Goal: Task Accomplishment & Management: Use online tool/utility

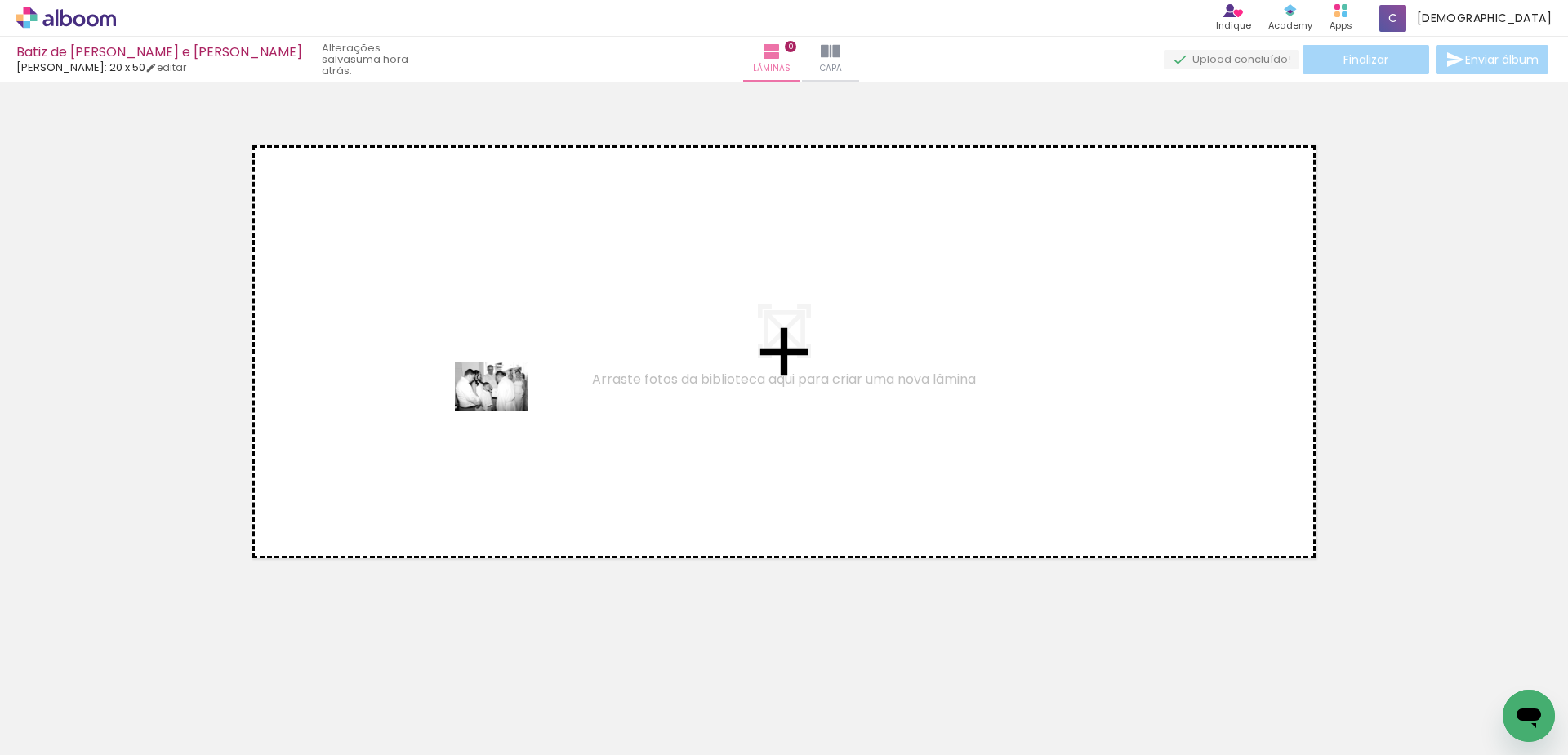
drag, startPoint x: 453, startPoint y: 714, endPoint x: 504, endPoint y: 412, distance: 306.3
click at [504, 412] on quentale-workspace at bounding box center [784, 377] width 1568 height 755
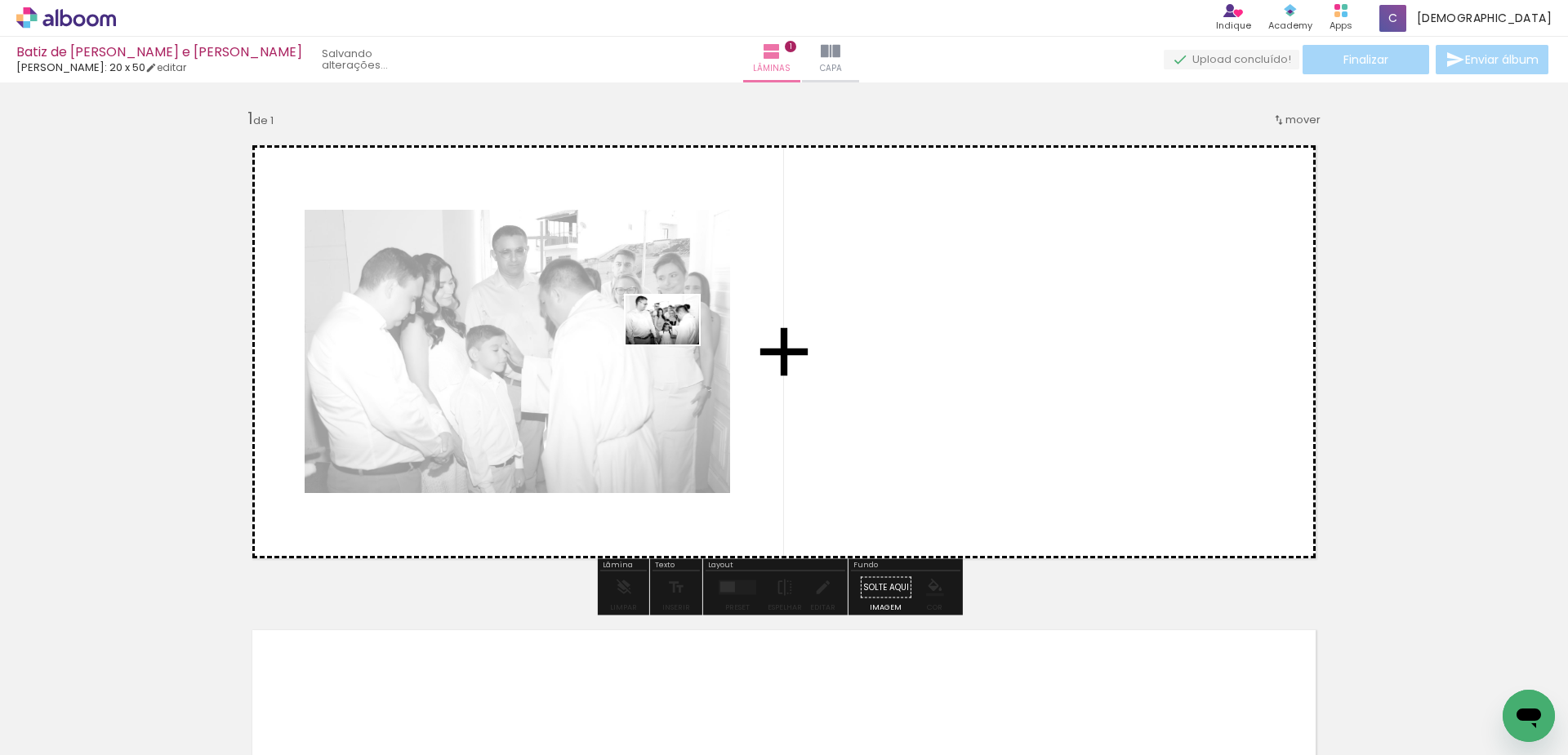
drag, startPoint x: 543, startPoint y: 710, endPoint x: 674, endPoint y: 344, distance: 388.7
click at [674, 344] on quentale-workspace at bounding box center [784, 377] width 1568 height 755
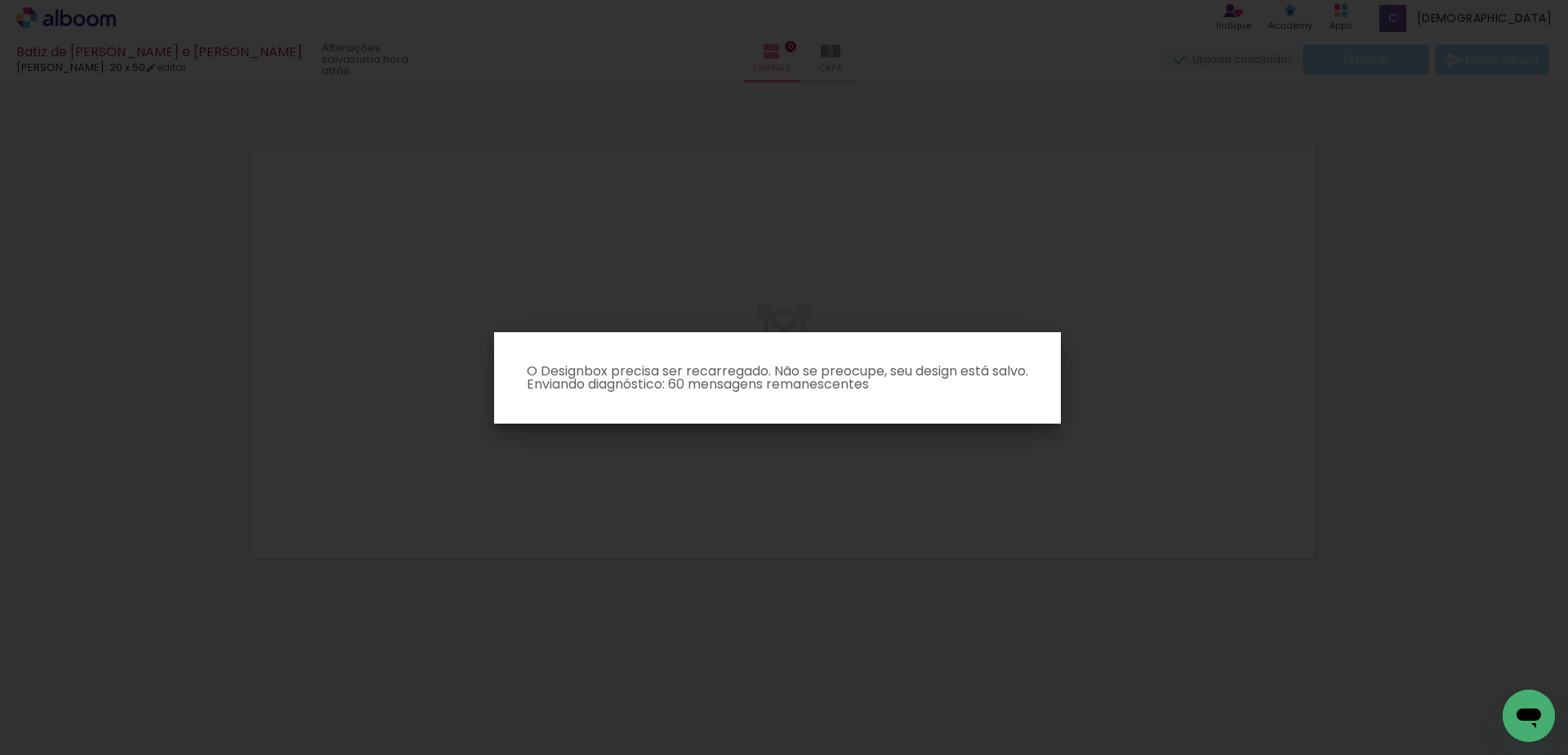
click at [868, 391] on p "O Designbox precisa ser recarregado. Não se preocupe, seu design está salvo. En…" at bounding box center [778, 378] width 541 height 26
click at [805, 529] on iron-overlay-backdrop at bounding box center [784, 377] width 1568 height 755
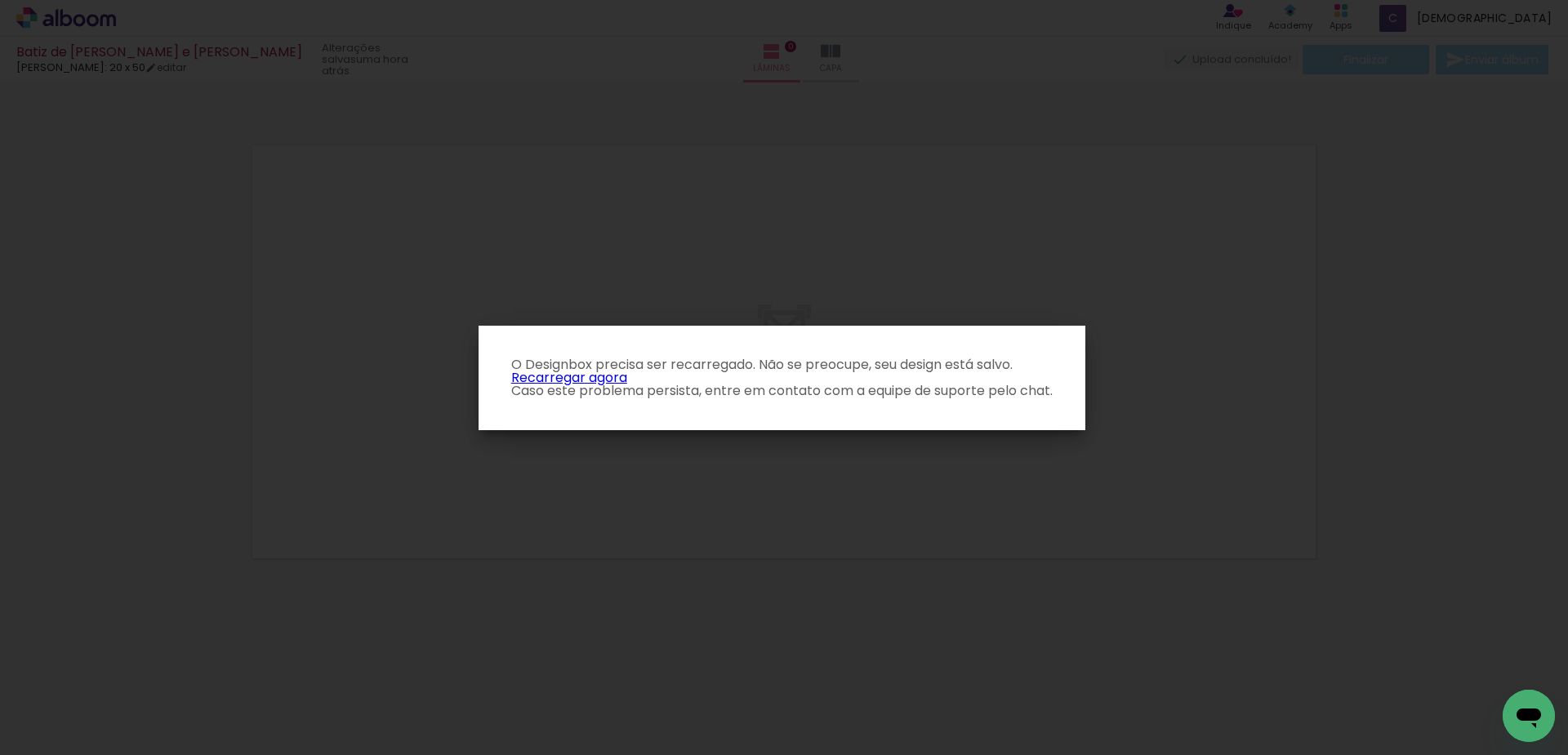
click at [572, 377] on link "Recarregar agora" at bounding box center [569, 378] width 116 height 18
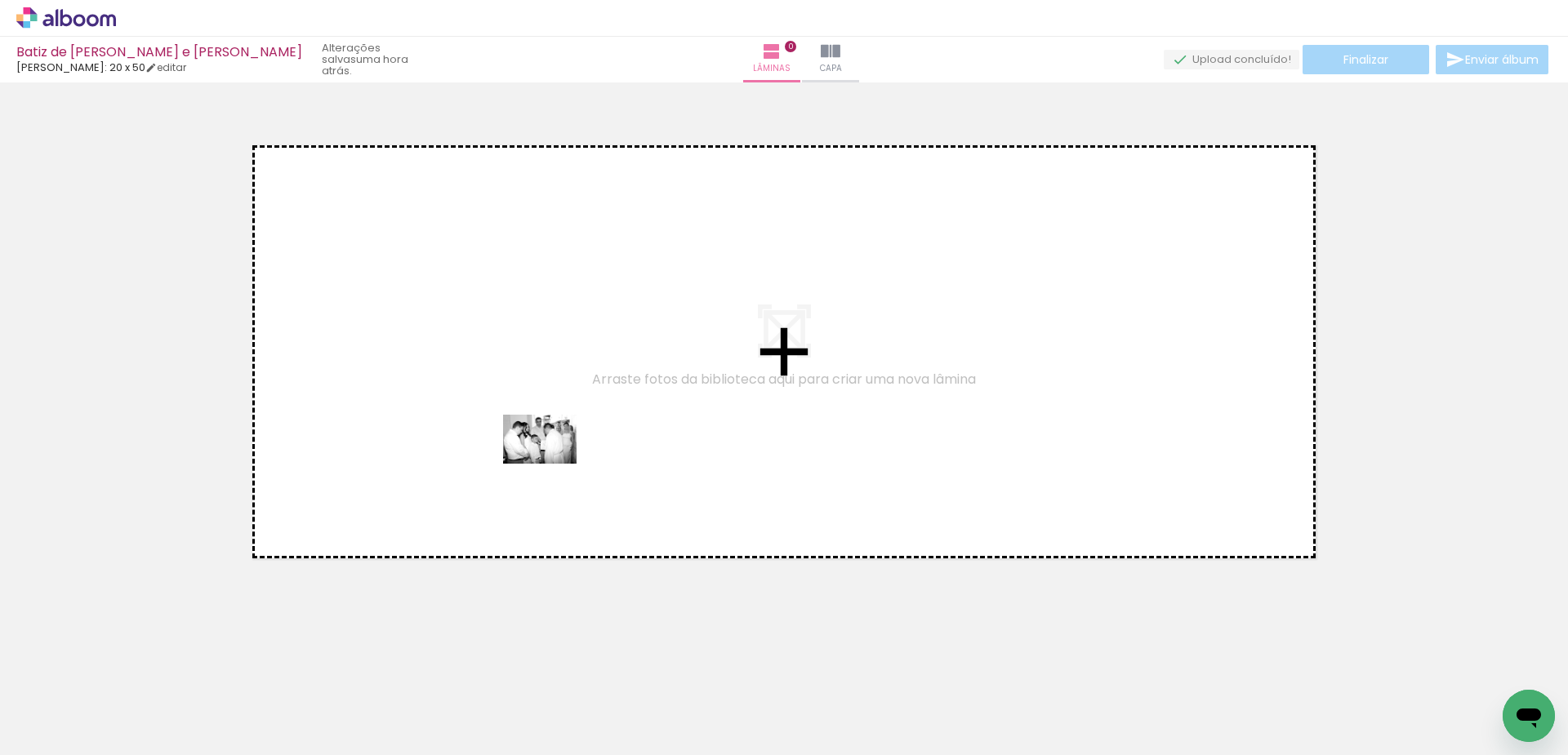
drag, startPoint x: 453, startPoint y: 703, endPoint x: 535, endPoint y: 678, distance: 85.7
click at [552, 464] on quentale-workspace at bounding box center [784, 377] width 1568 height 755
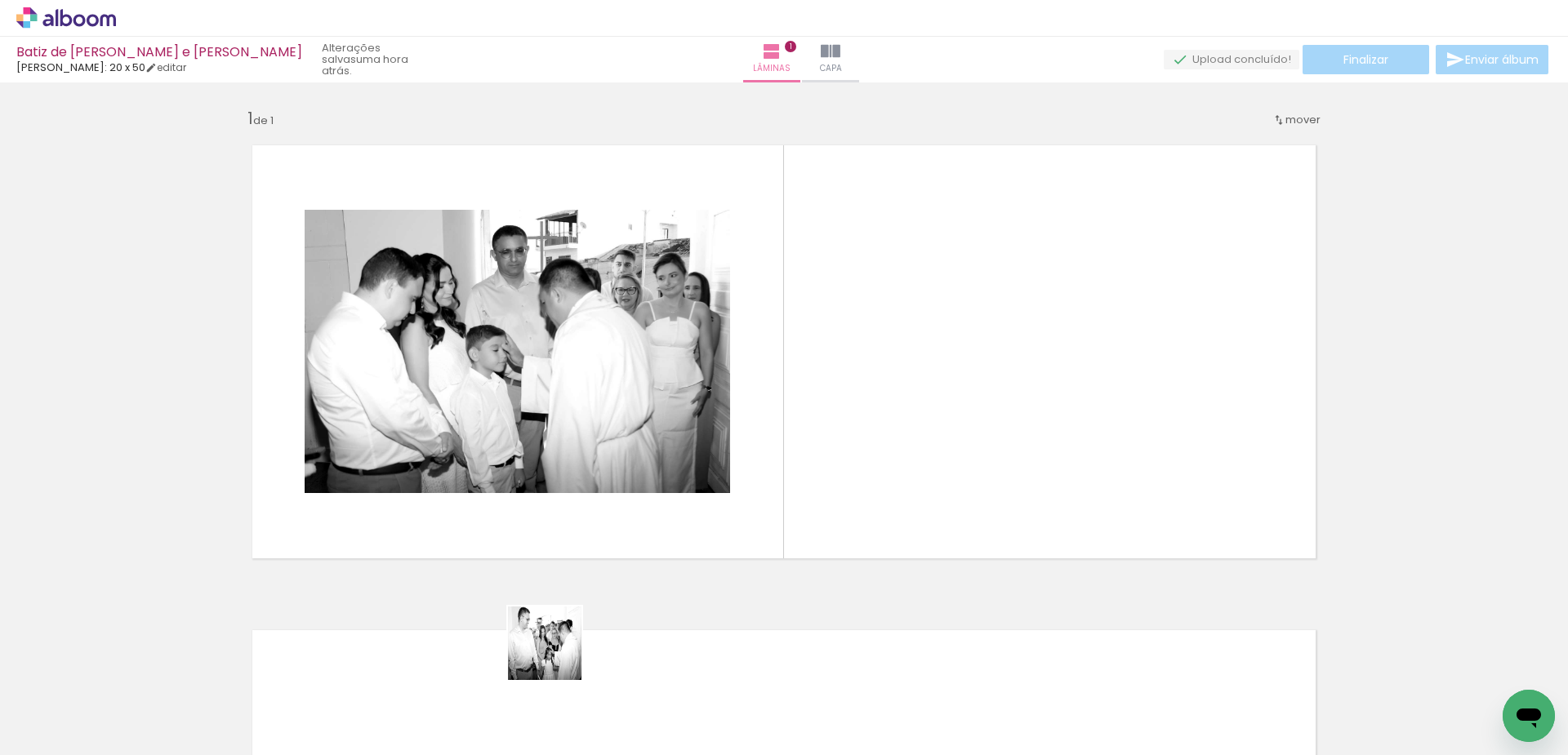
drag, startPoint x: 538, startPoint y: 701, endPoint x: 720, endPoint y: 426, distance: 329.8
click at [720, 426] on quentale-workspace at bounding box center [784, 377] width 1568 height 755
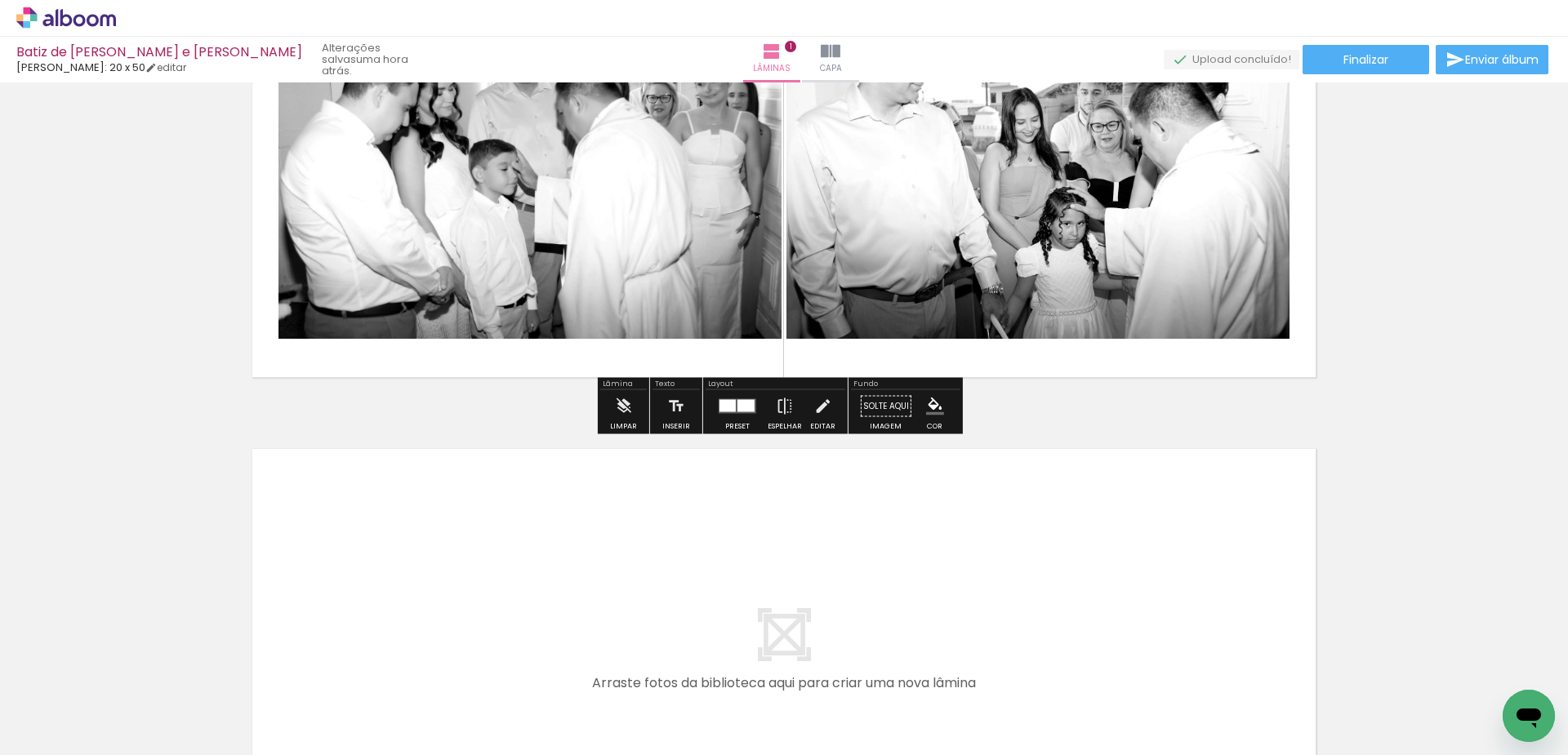
scroll to position [463, 0]
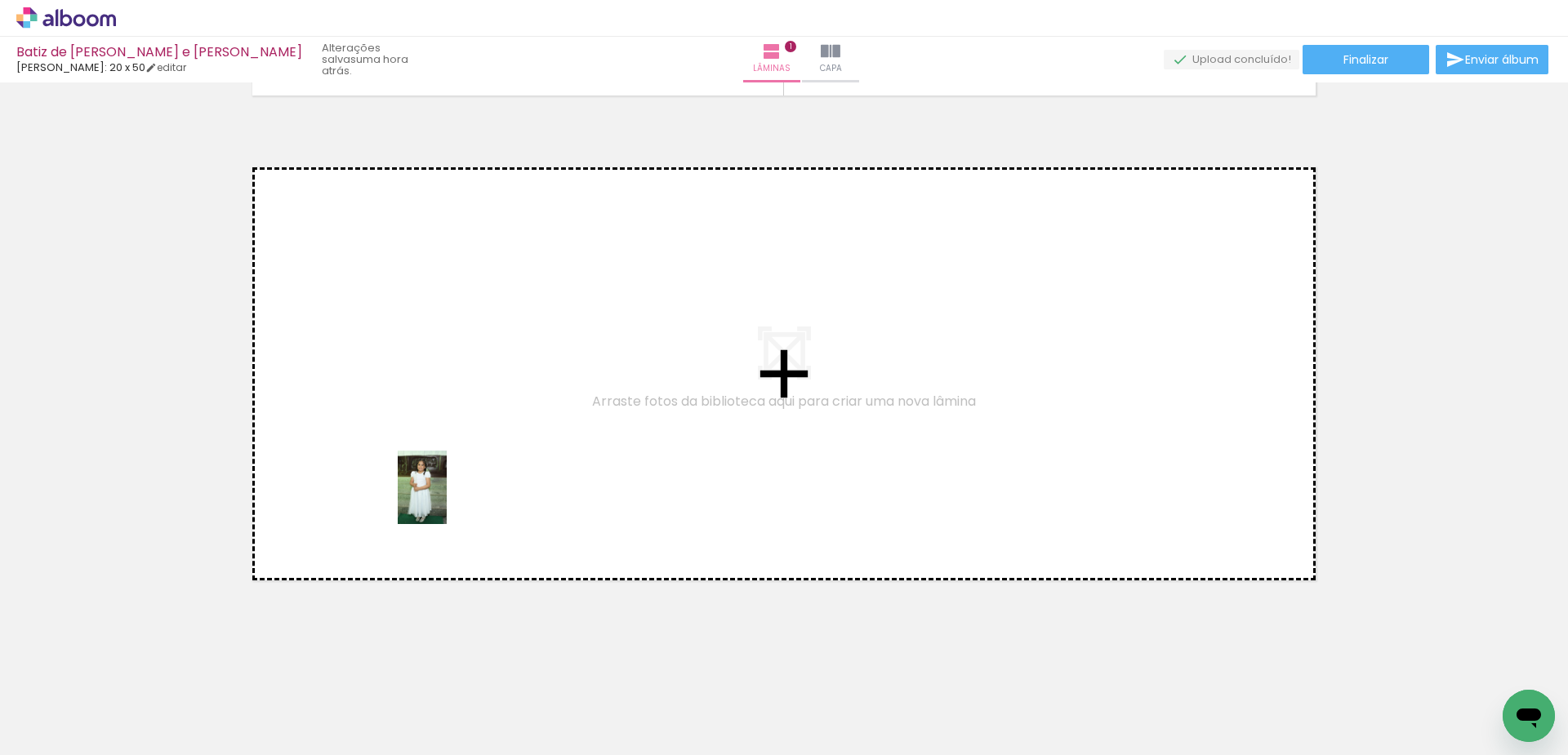
drag, startPoint x: 360, startPoint y: 698, endPoint x: 447, endPoint y: 500, distance: 216.3
click at [447, 500] on quentale-workspace at bounding box center [784, 377] width 1568 height 755
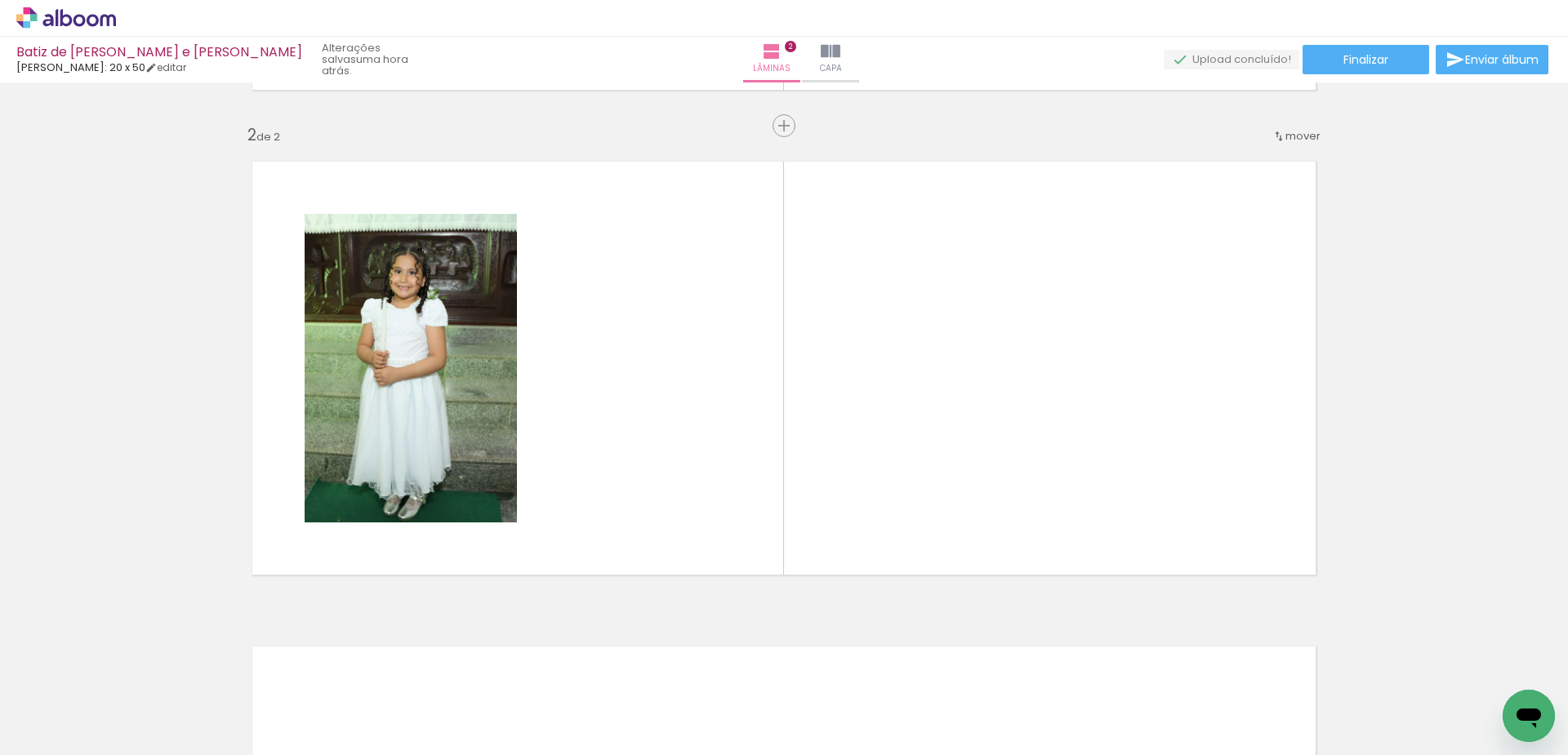
scroll to position [469, 0]
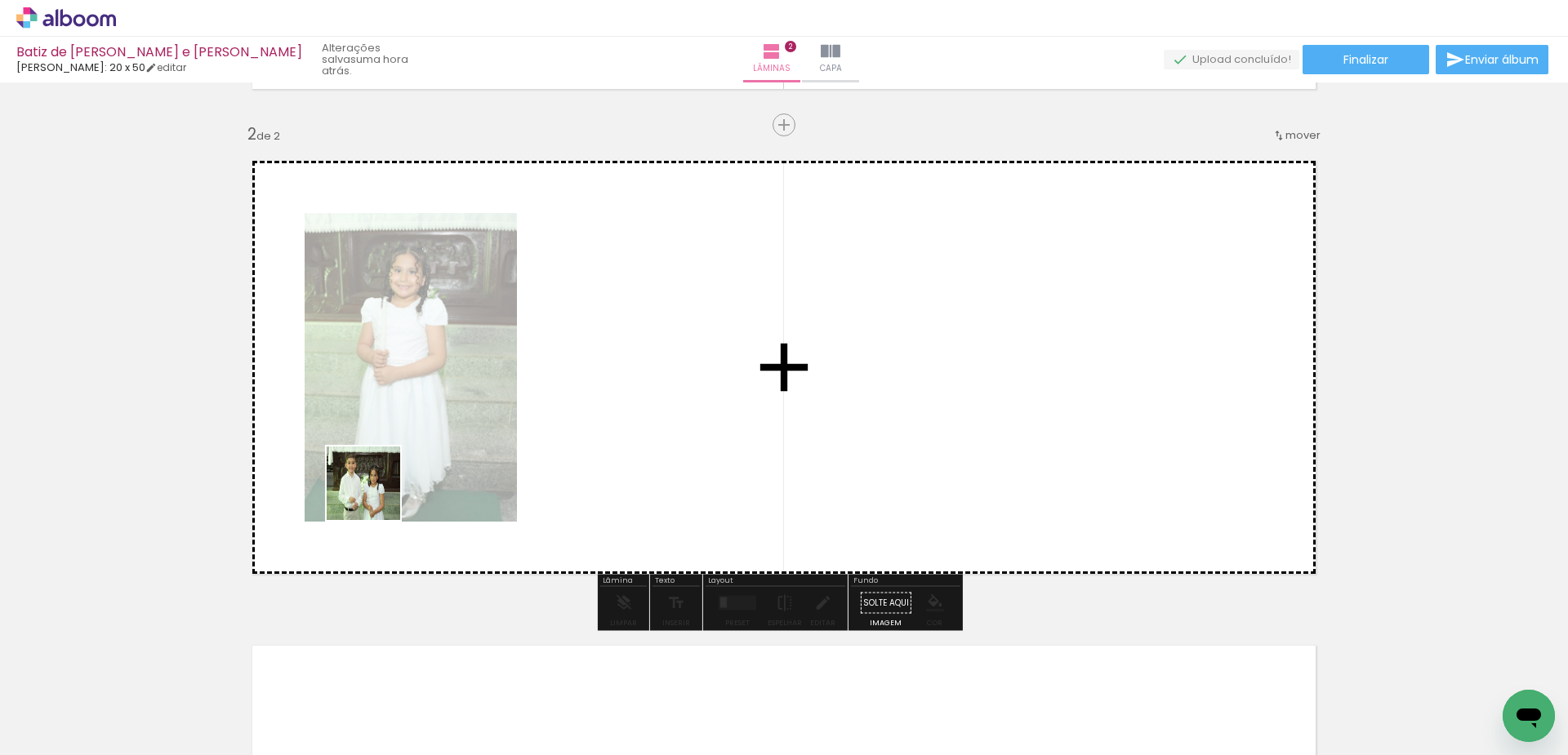
drag, startPoint x: 306, startPoint y: 583, endPoint x: 404, endPoint y: 478, distance: 143.6
click at [404, 478] on quentale-workspace at bounding box center [784, 377] width 1568 height 755
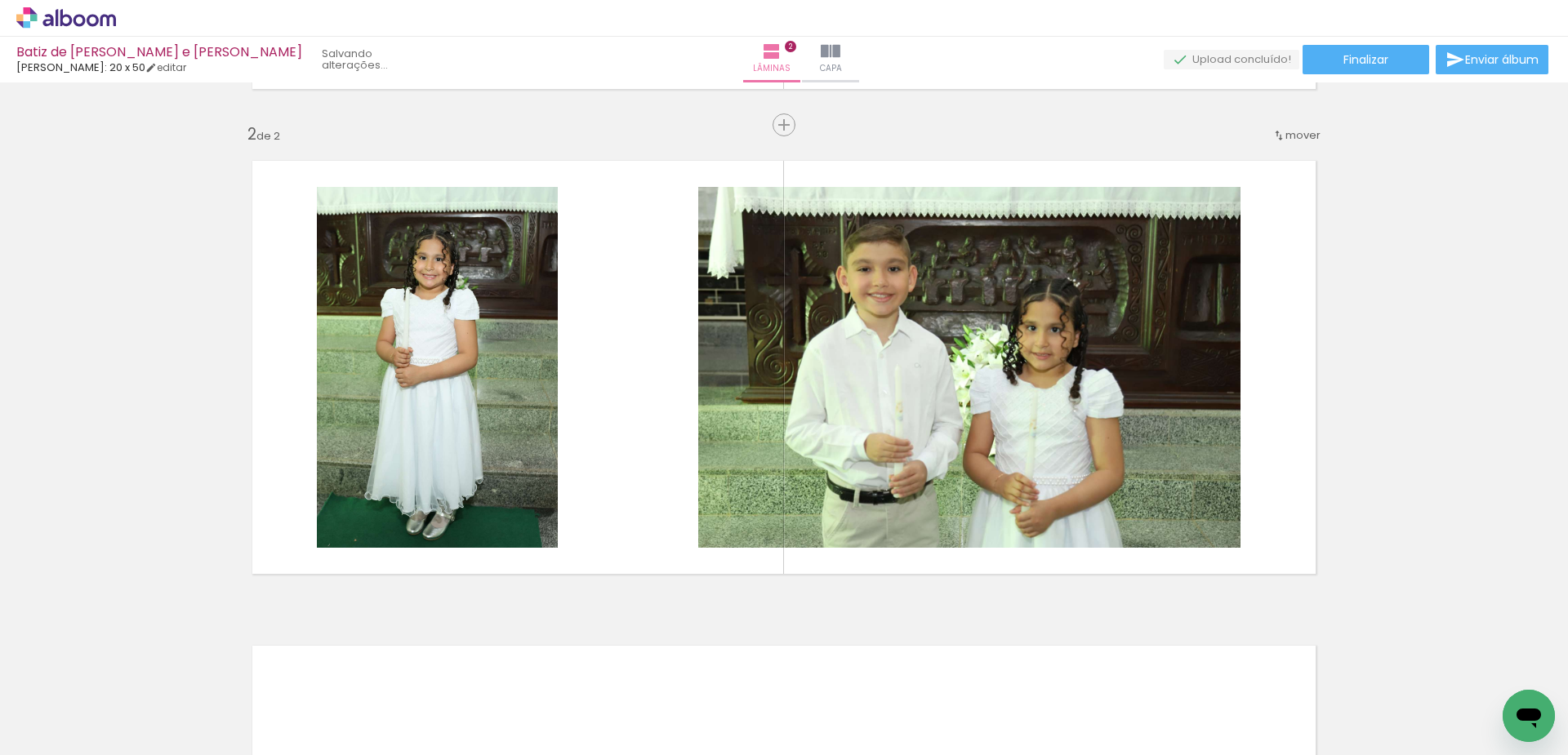
scroll to position [0, 6395]
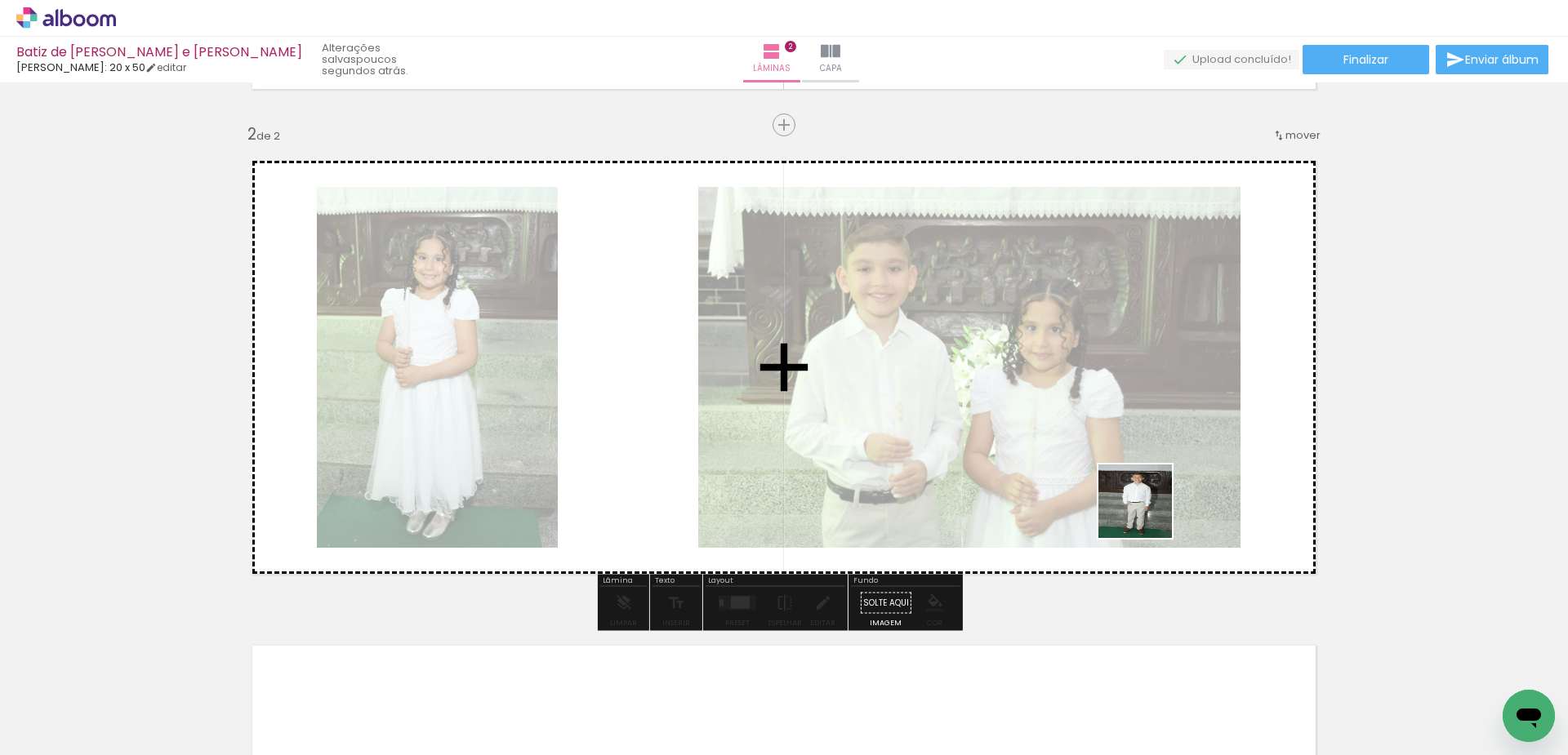
drag, startPoint x: 1188, startPoint y: 706, endPoint x: 1146, endPoint y: 511, distance: 199.5
click at [1146, 511] on quentale-workspace at bounding box center [784, 377] width 1568 height 755
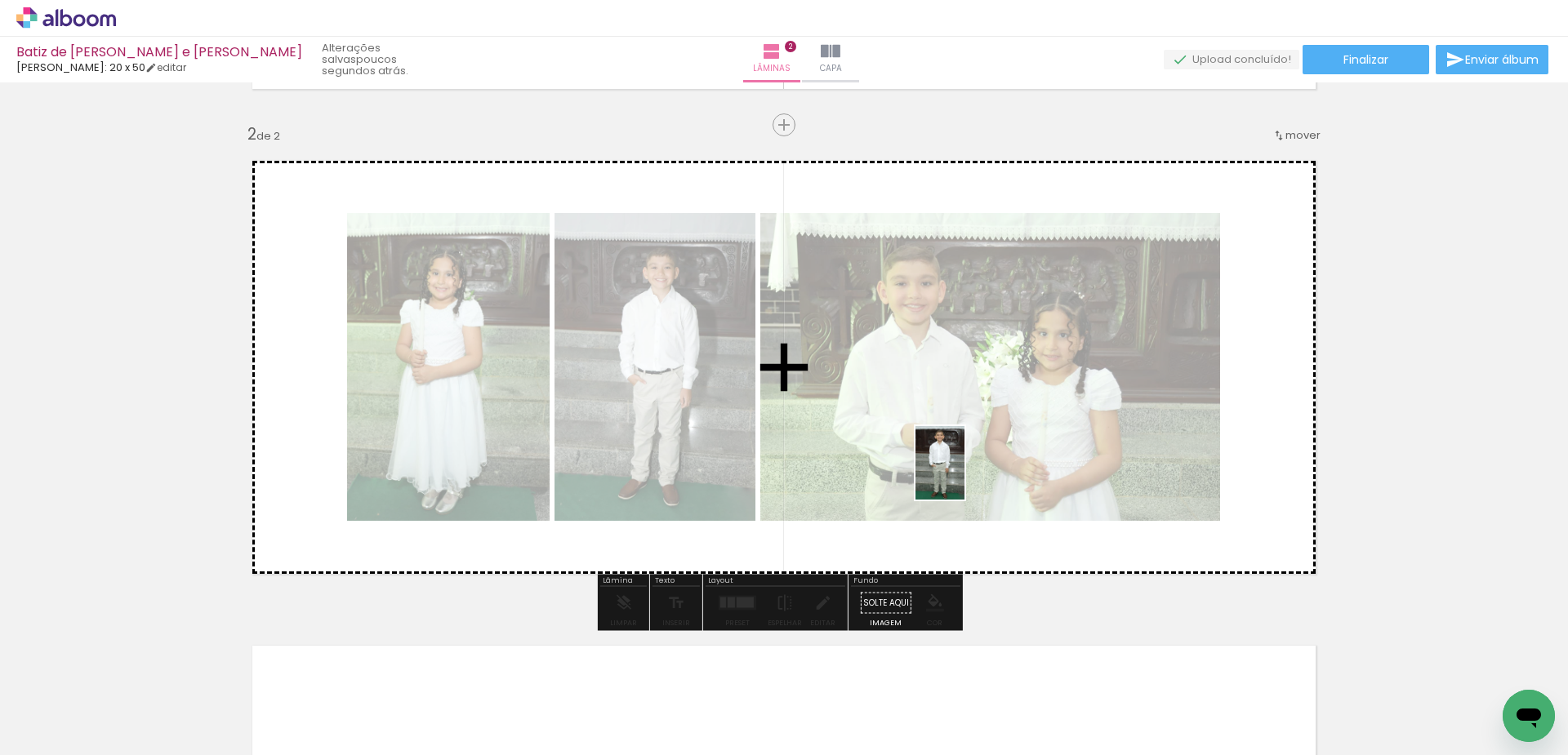
drag, startPoint x: 1278, startPoint y: 721, endPoint x: 964, endPoint y: 475, distance: 398.9
click at [964, 475] on quentale-workspace at bounding box center [784, 377] width 1568 height 755
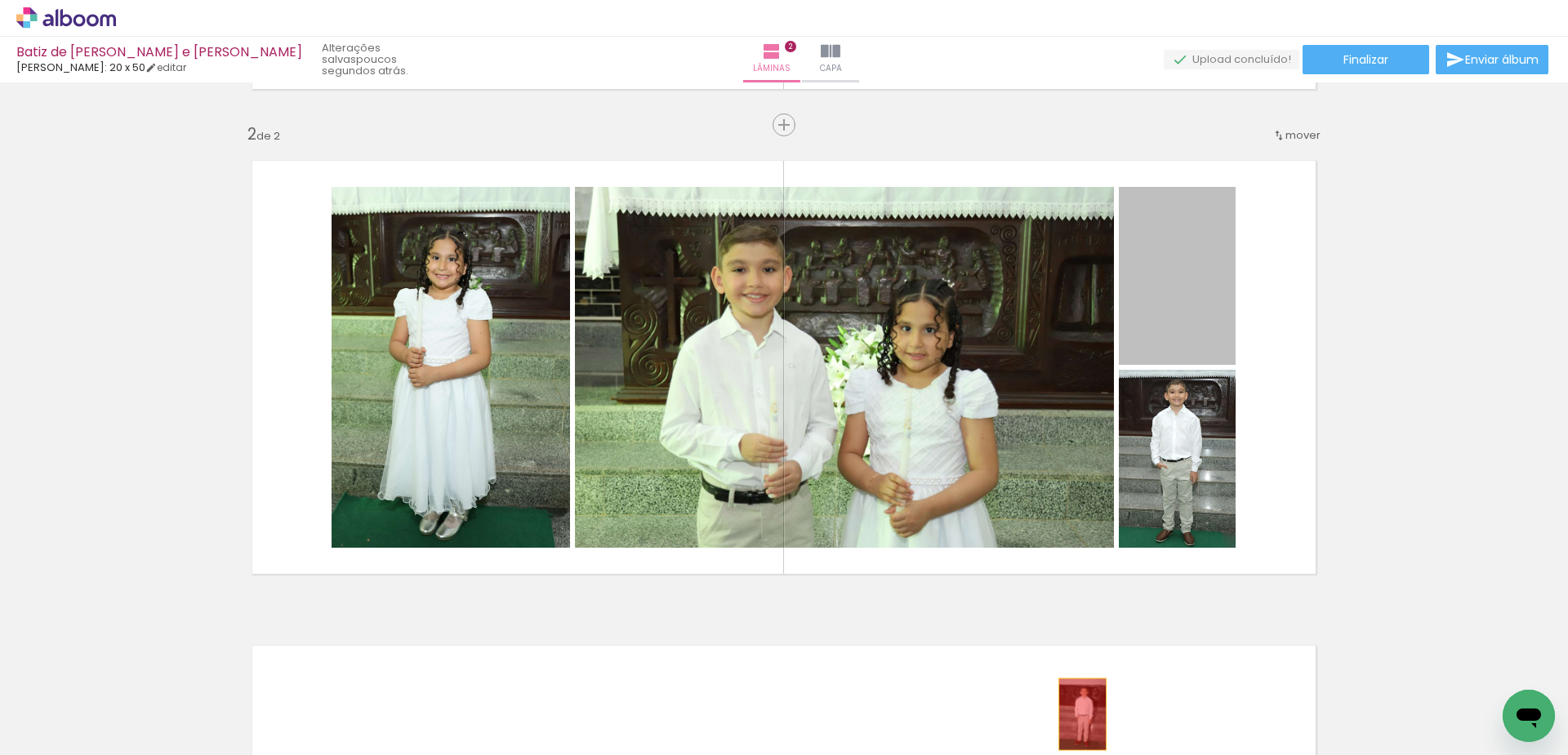
drag, startPoint x: 1162, startPoint y: 309, endPoint x: 1077, endPoint y: 715, distance: 414.8
click at [1077, 715] on quentale-workspace at bounding box center [784, 377] width 1568 height 755
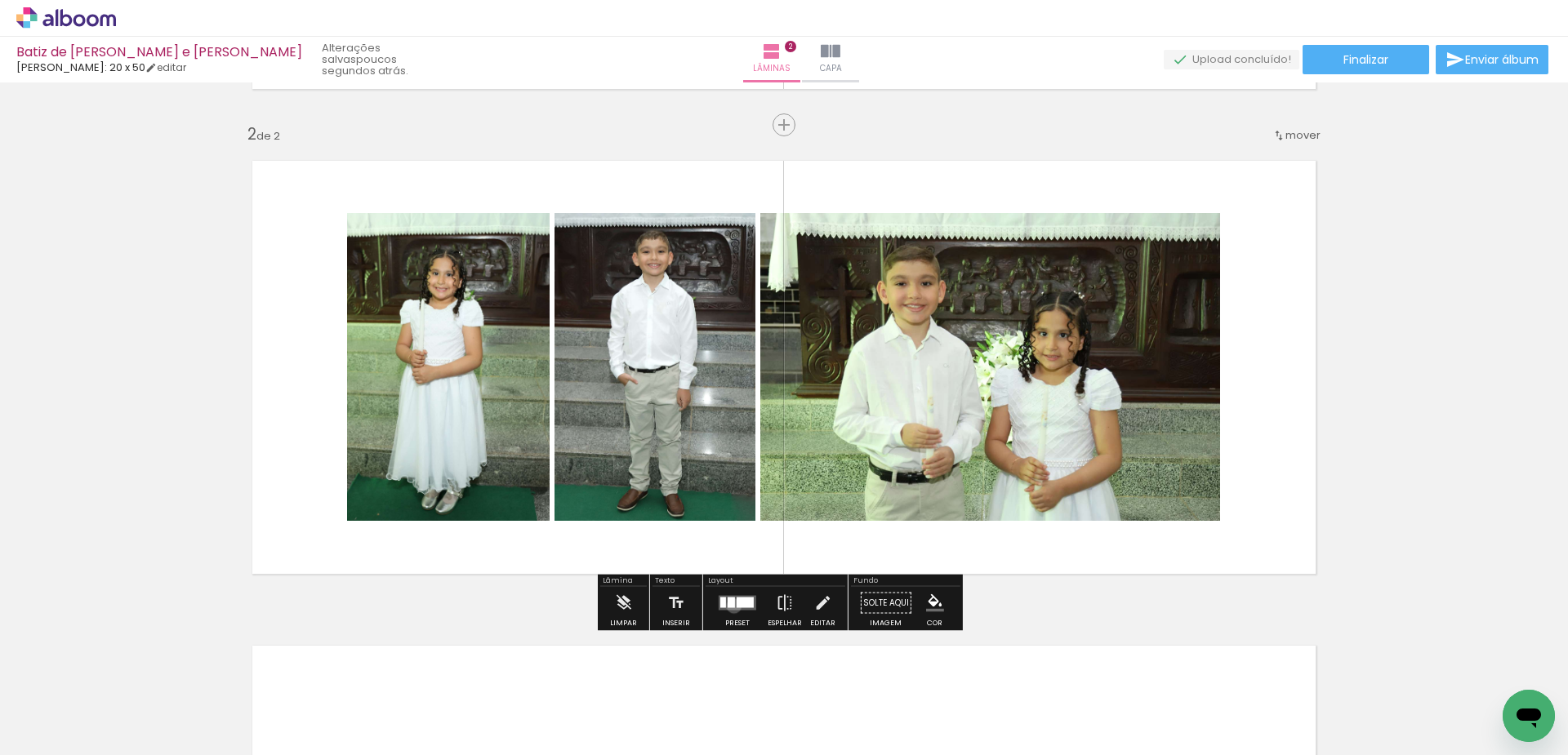
click at [730, 606] on div at bounding box center [731, 603] width 8 height 11
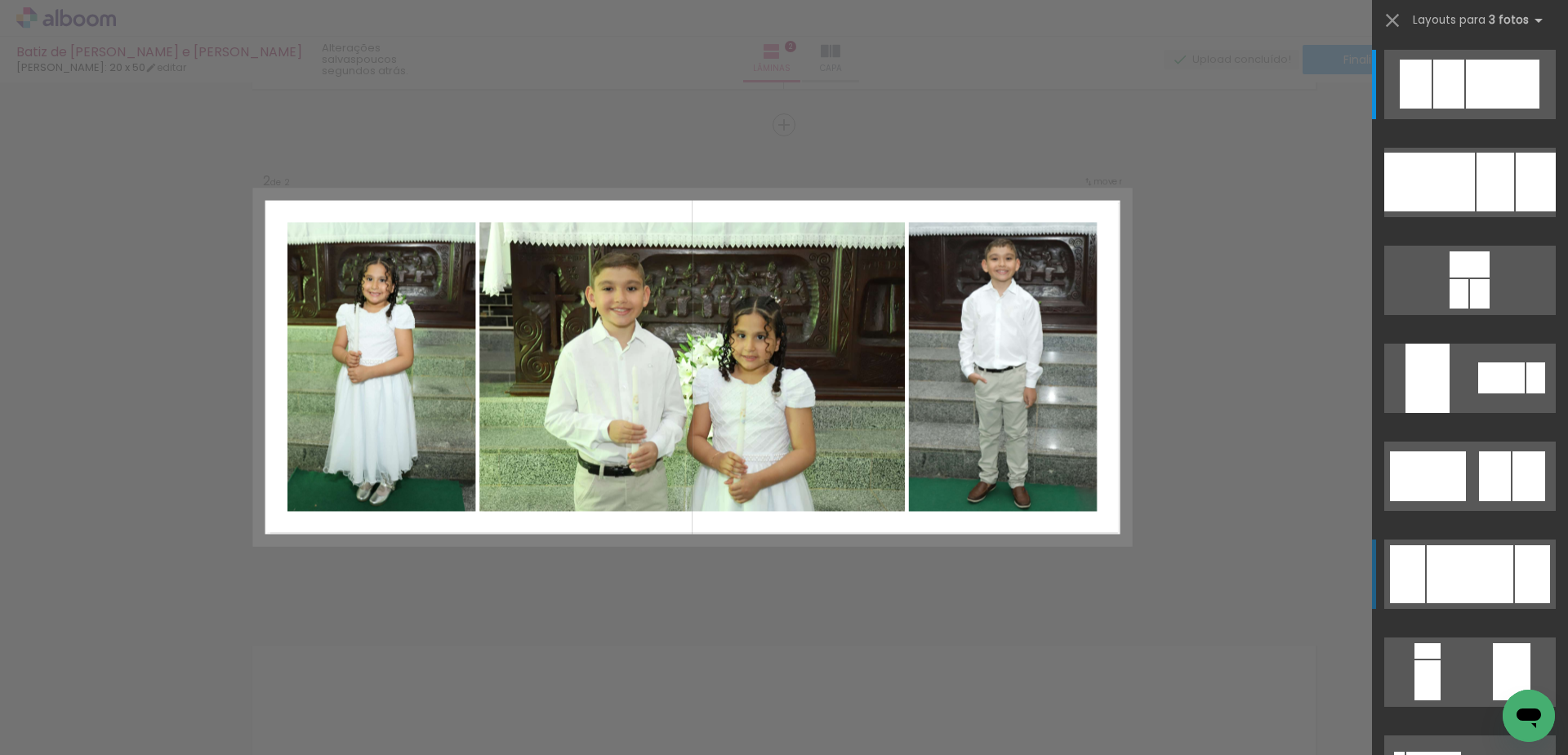
click at [1483, 581] on div at bounding box center [1470, 574] width 87 height 58
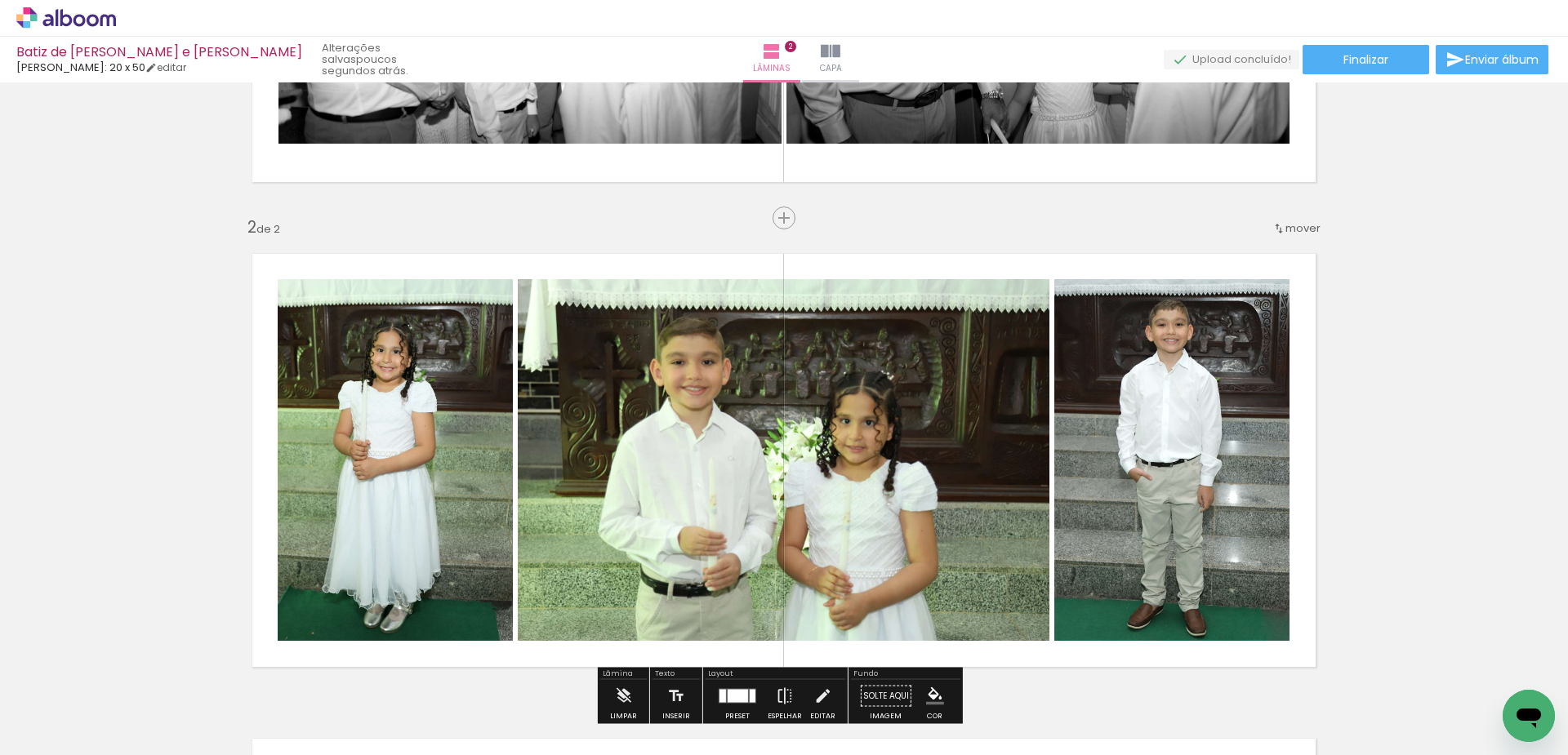
scroll to position [540, 0]
